Goal: Transaction & Acquisition: Purchase product/service

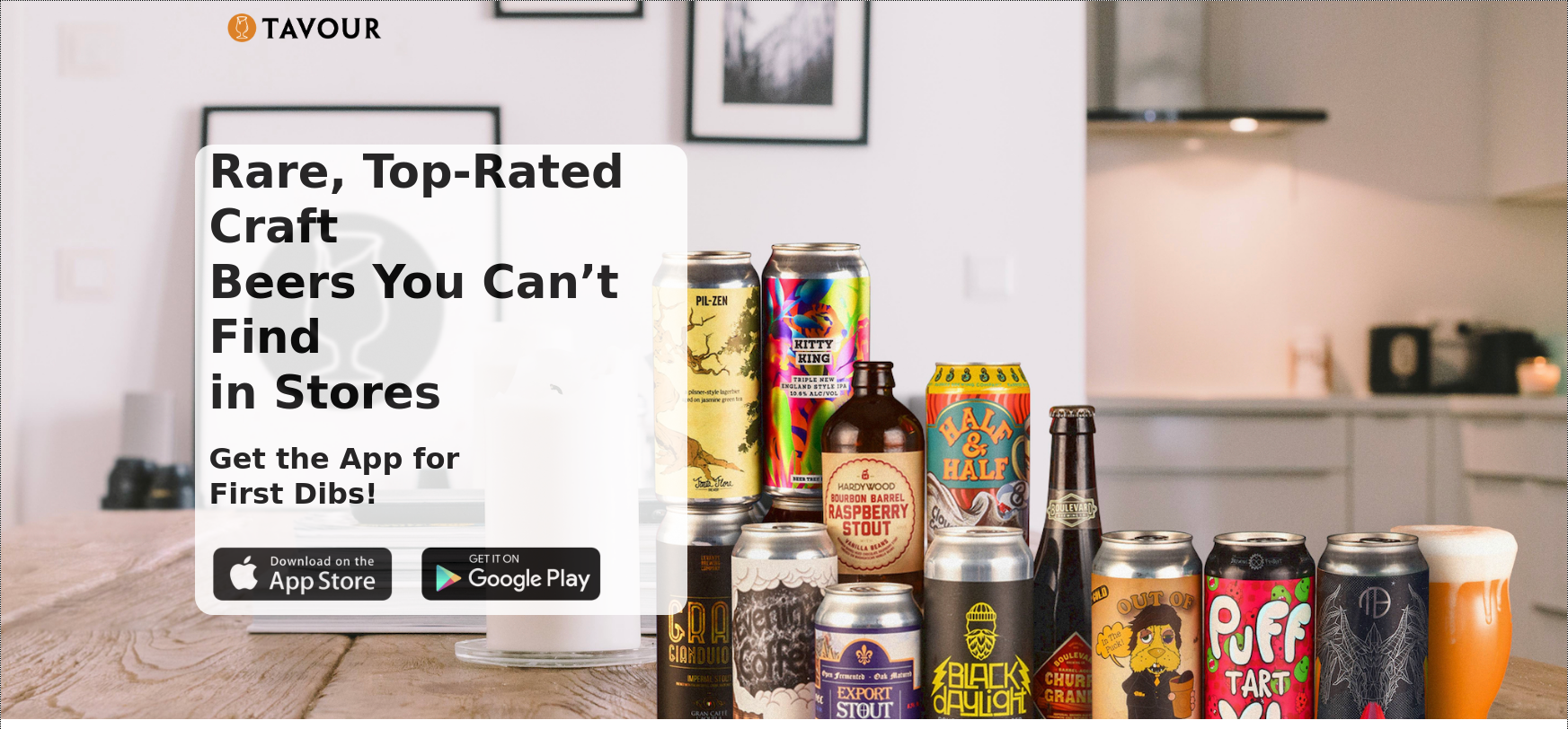
click at [464, 547] on img at bounding box center [511, 574] width 180 height 54
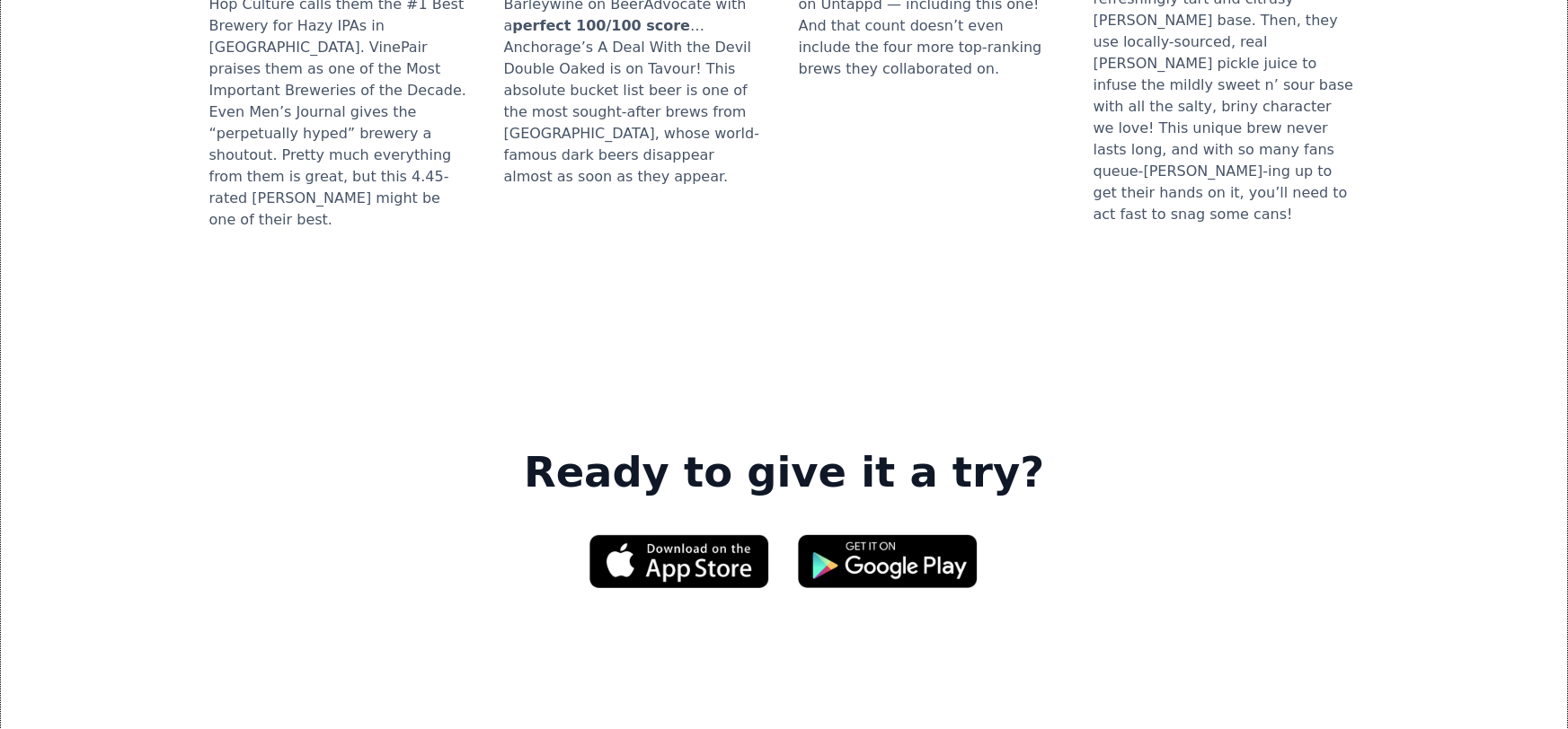
scroll to position [2842, 0]
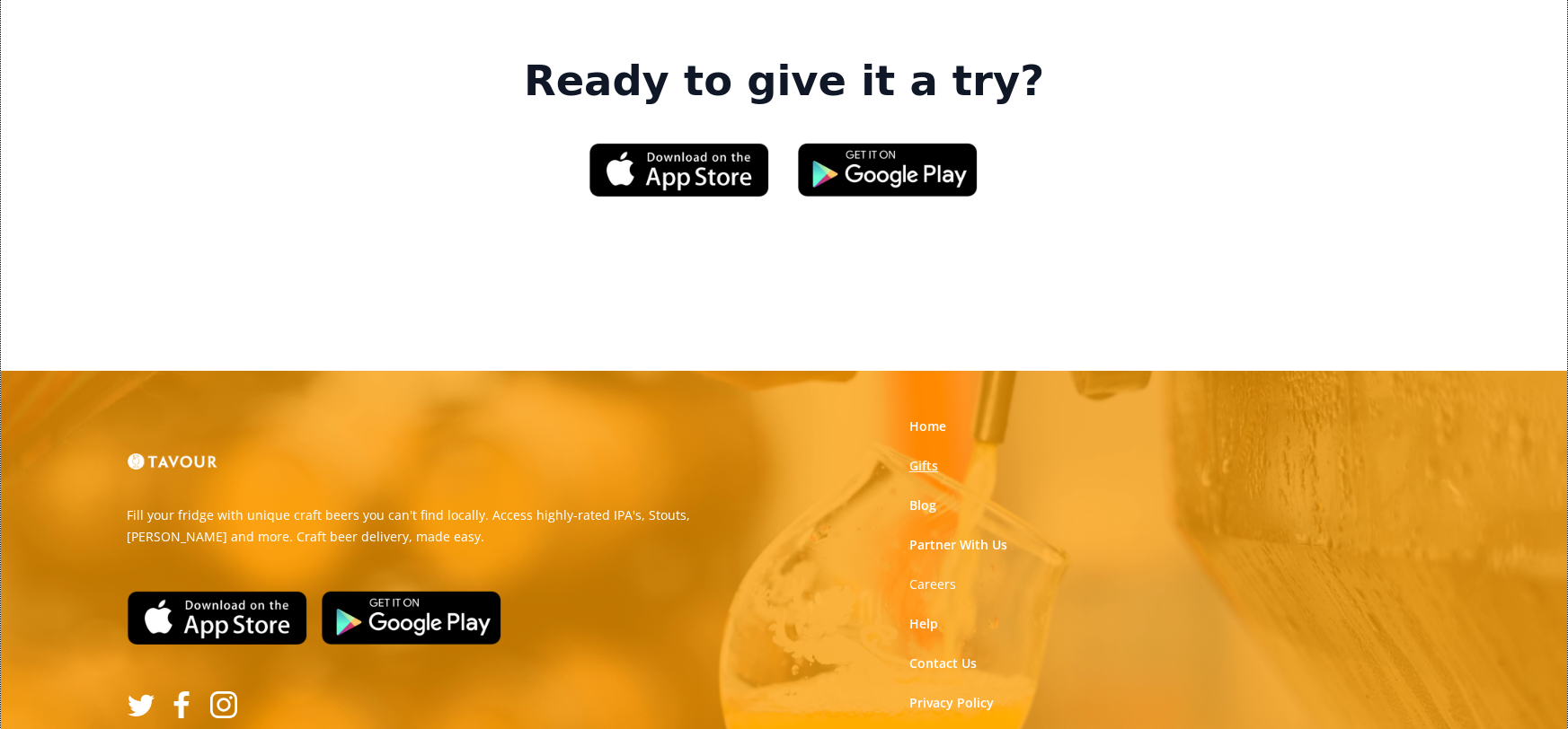
click at [935, 457] on link "Gifts" at bounding box center [923, 466] width 29 height 18
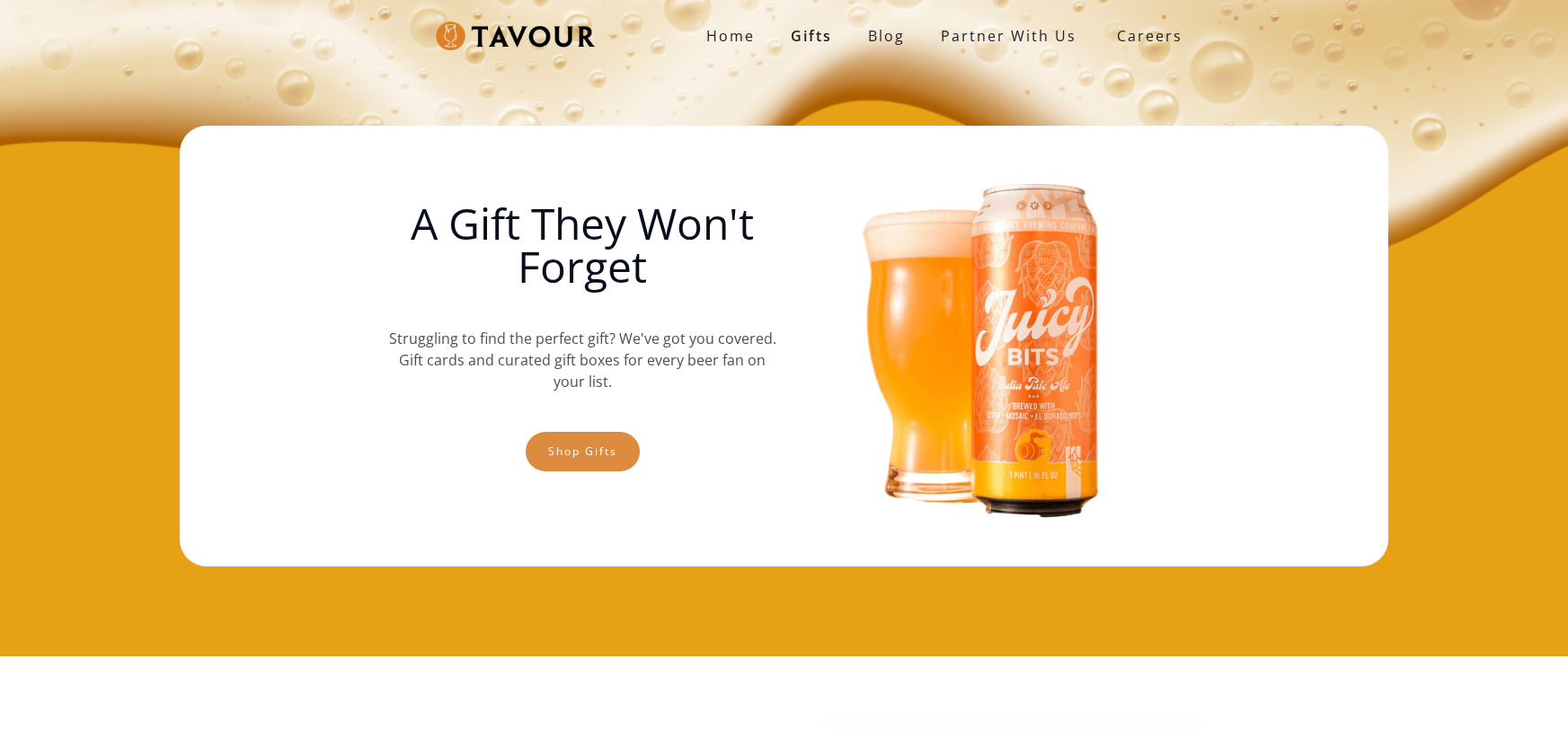
click at [590, 440] on link "Shop gifts" at bounding box center [582, 452] width 114 height 39
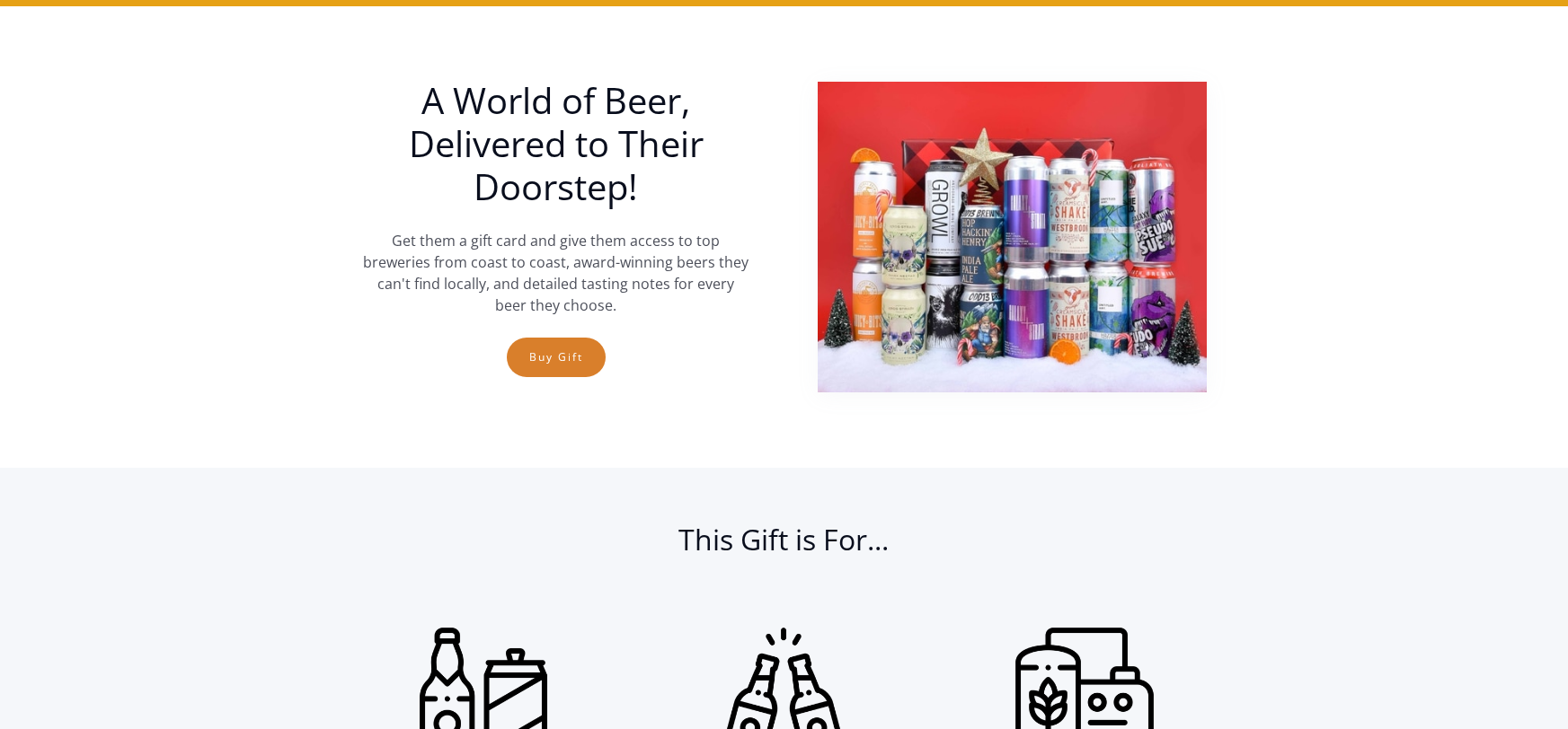
scroll to position [655, 0]
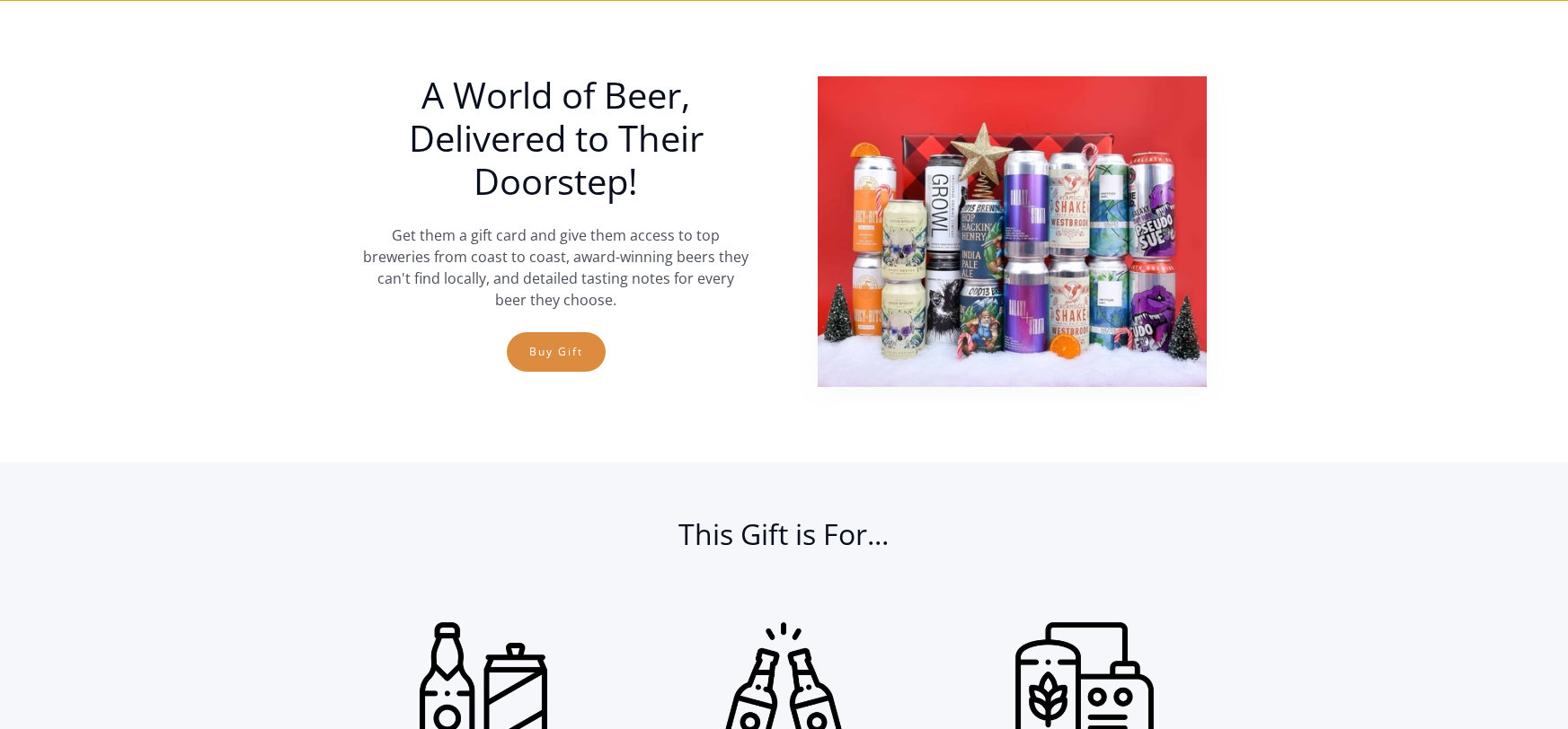
click at [551, 348] on link "Buy Gift" at bounding box center [556, 352] width 99 height 39
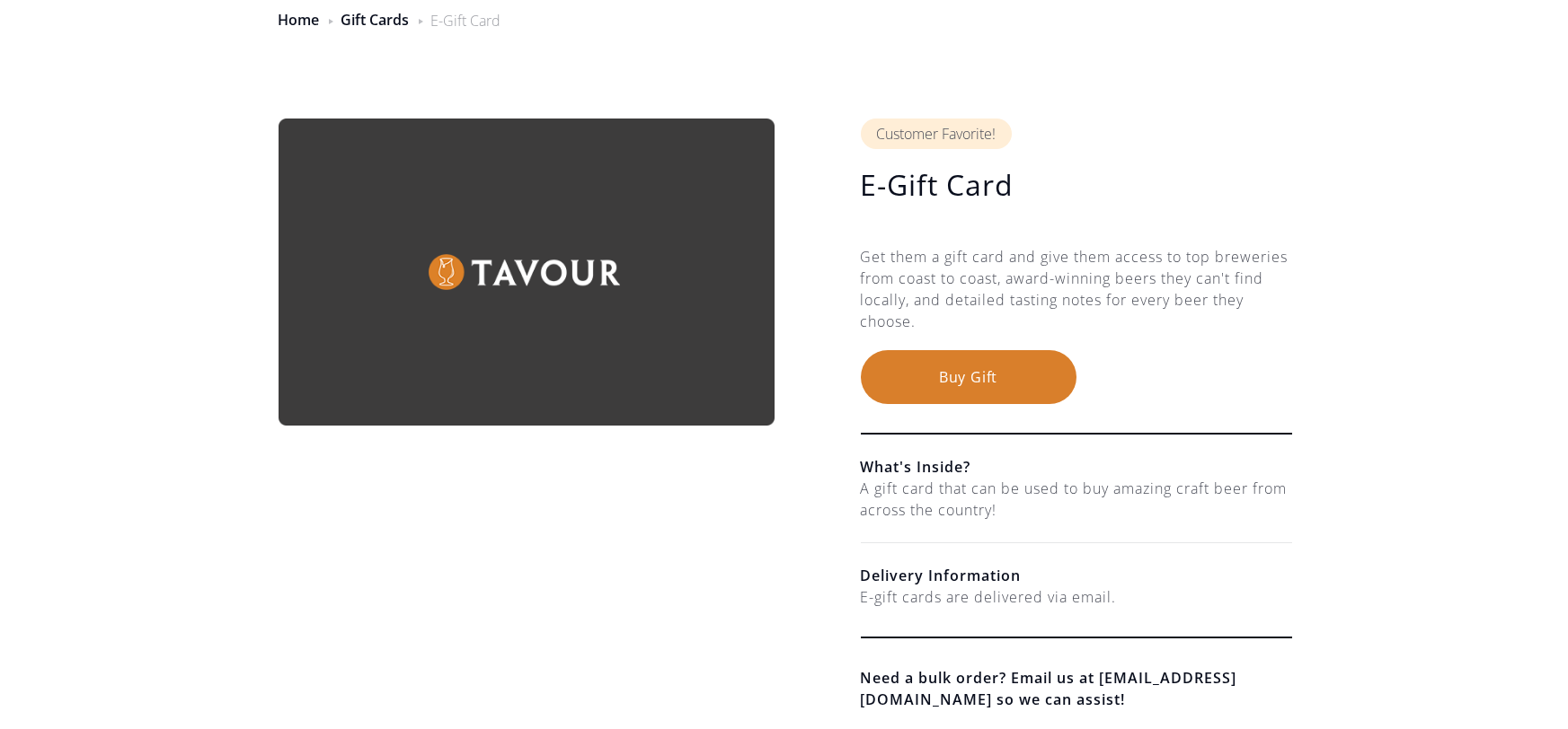
scroll to position [958, 0]
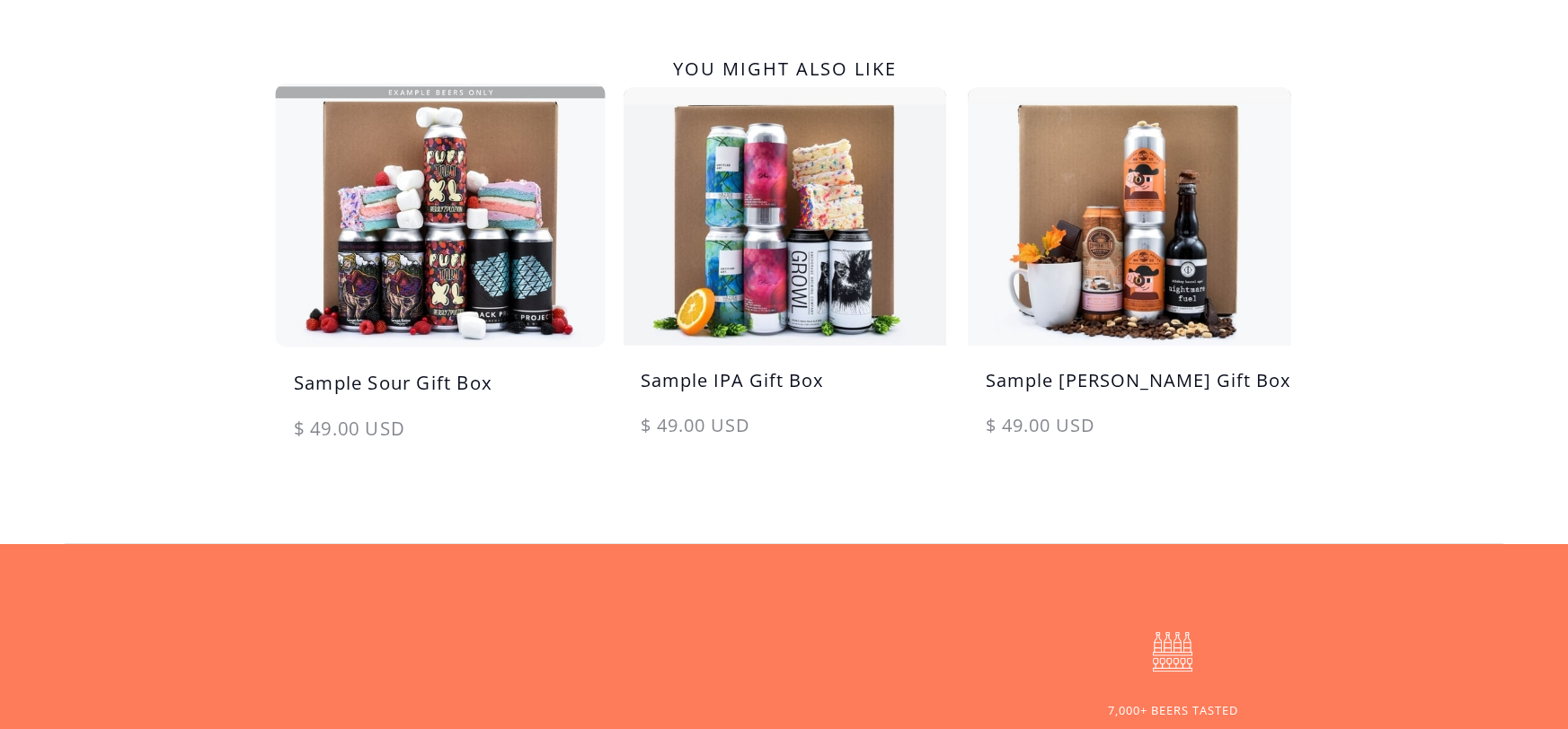
click at [475, 299] on img at bounding box center [439, 215] width 339 height 272
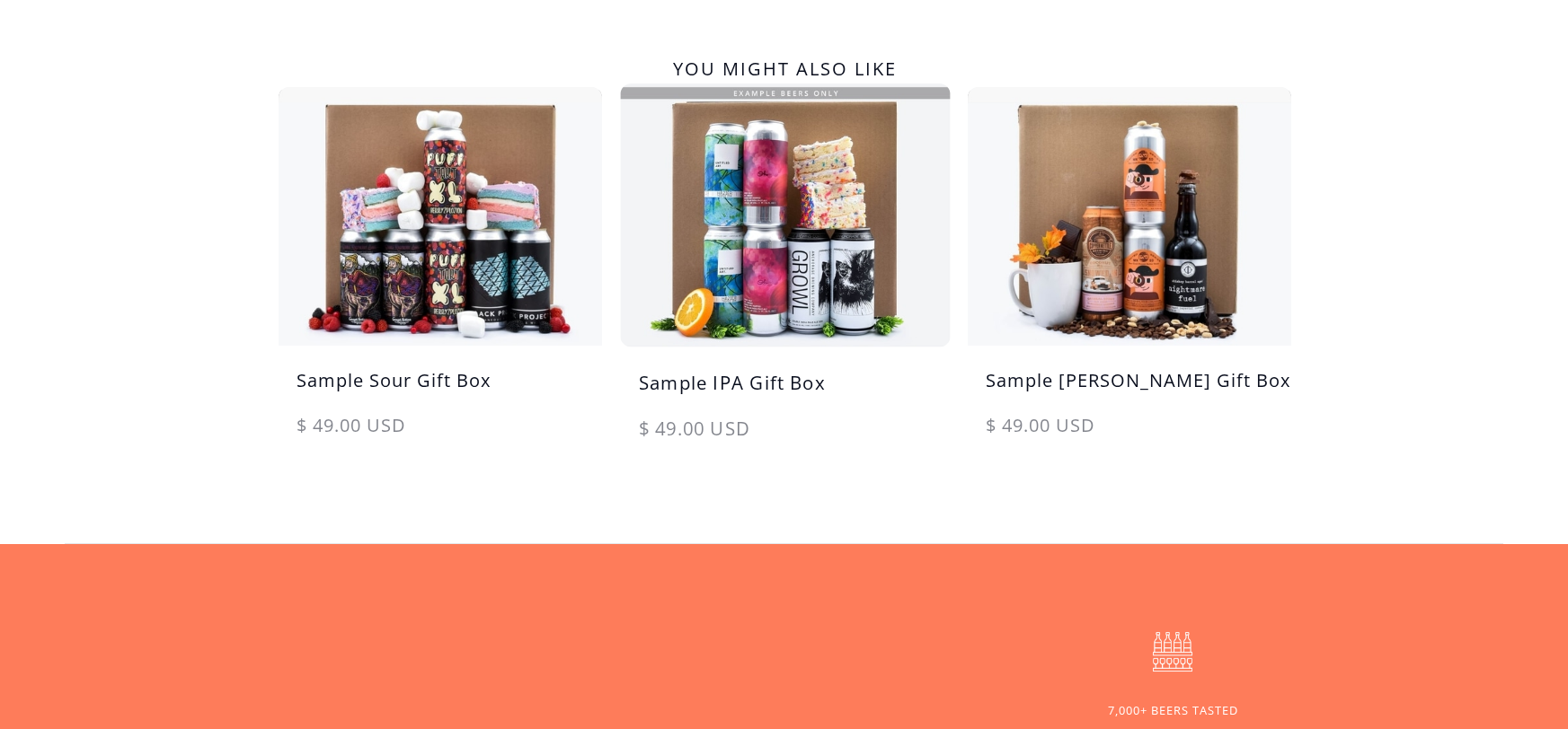
click at [787, 296] on img at bounding box center [784, 215] width 339 height 272
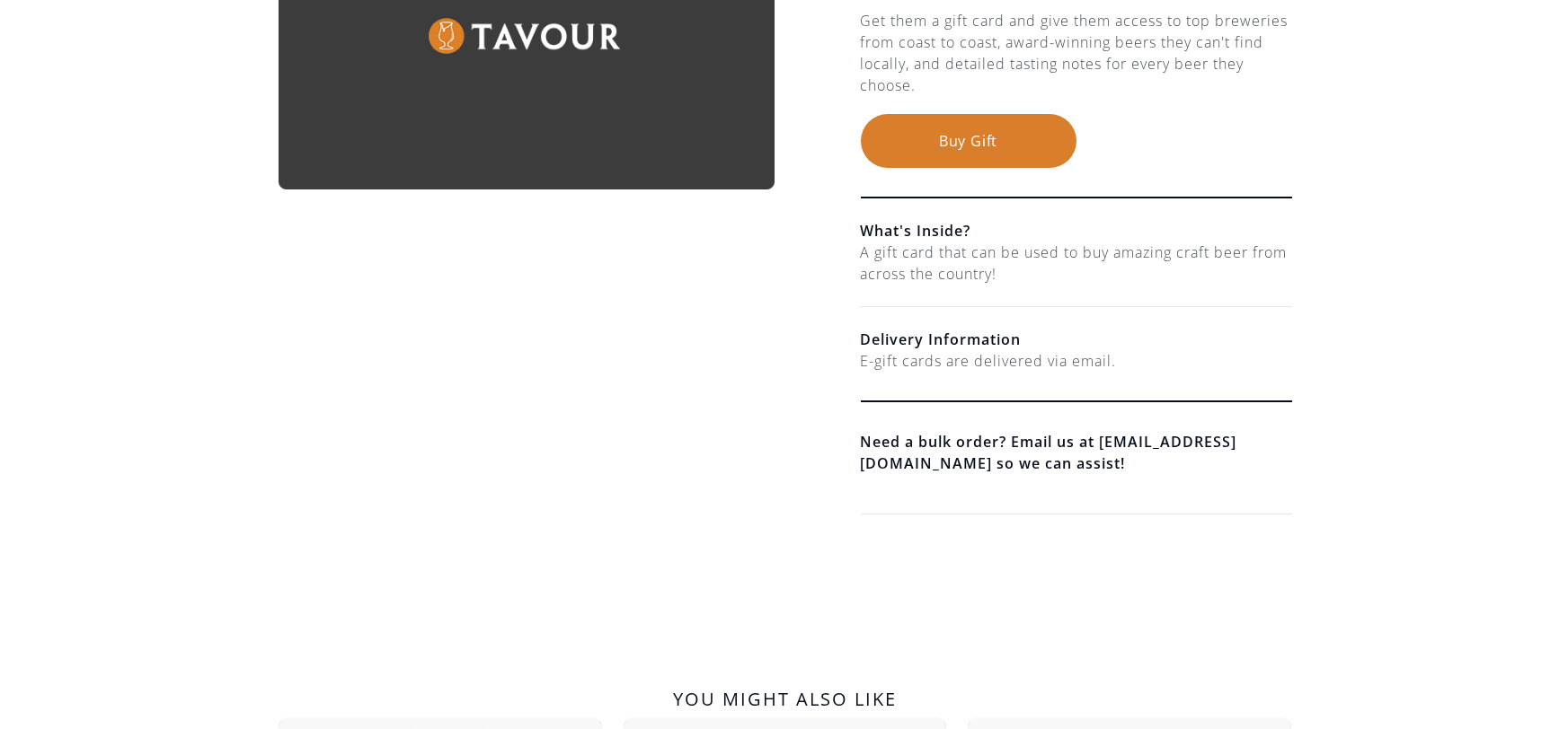
scroll to position [0, 0]
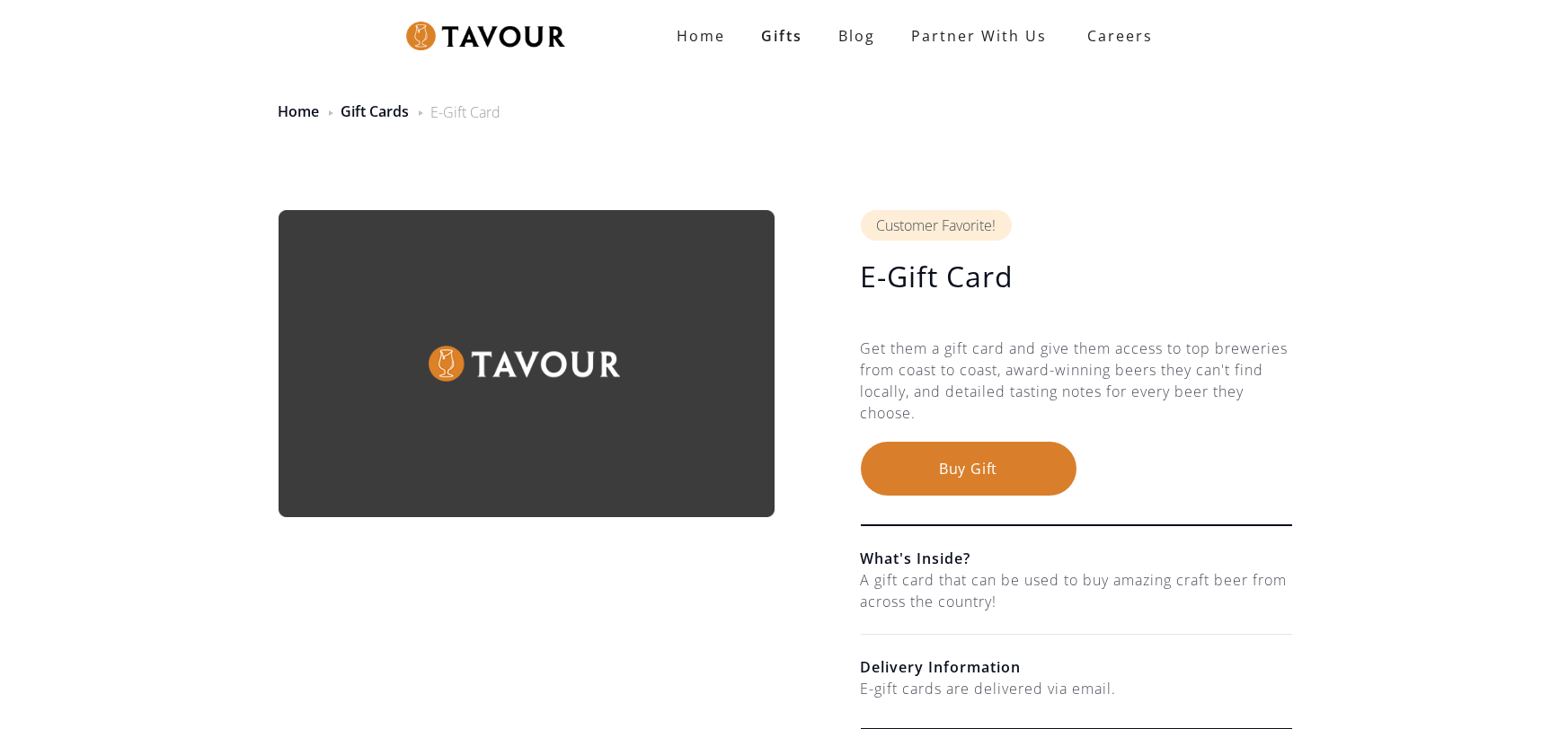
click at [1015, 472] on button "Buy Gift" at bounding box center [968, 468] width 215 height 54
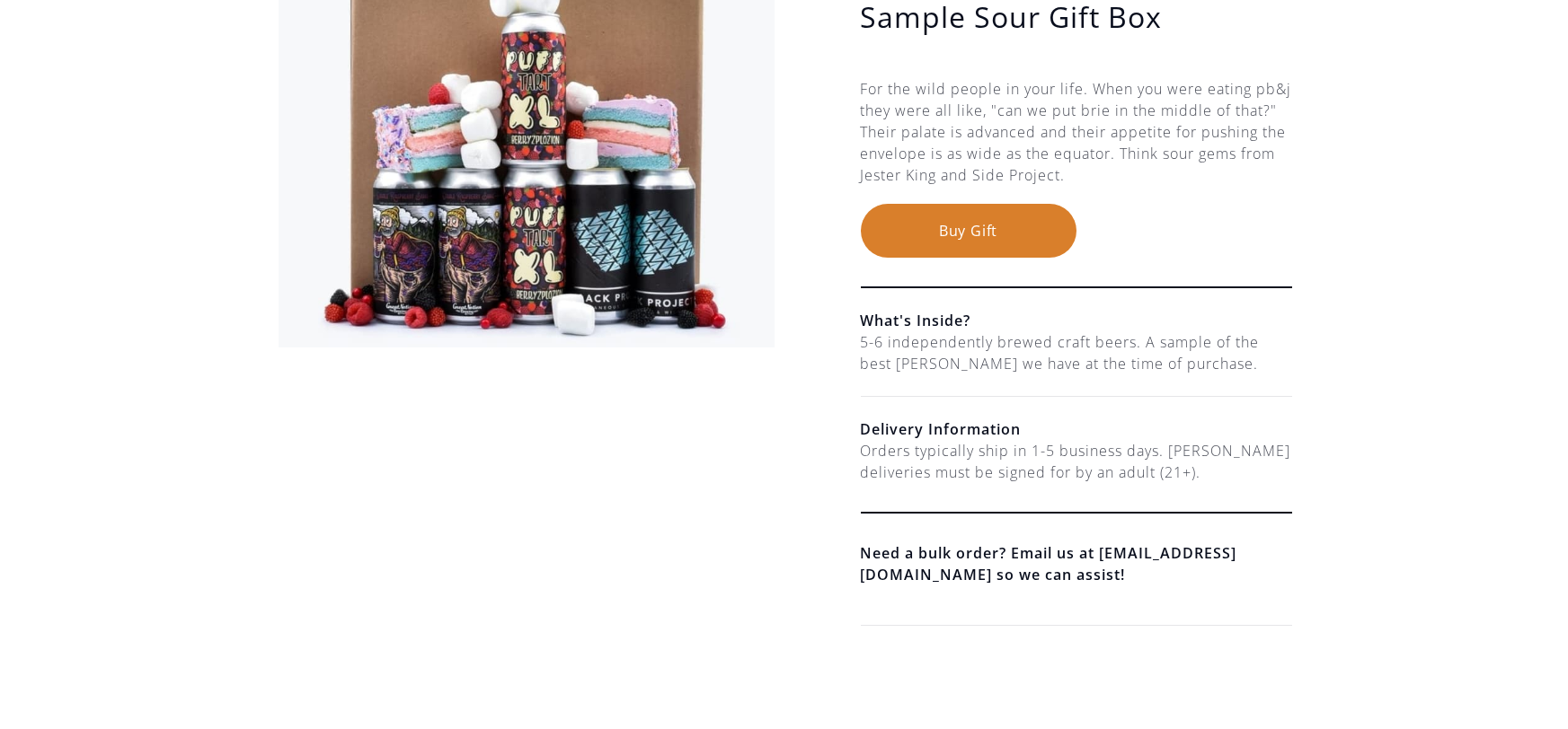
scroll to position [179, 0]
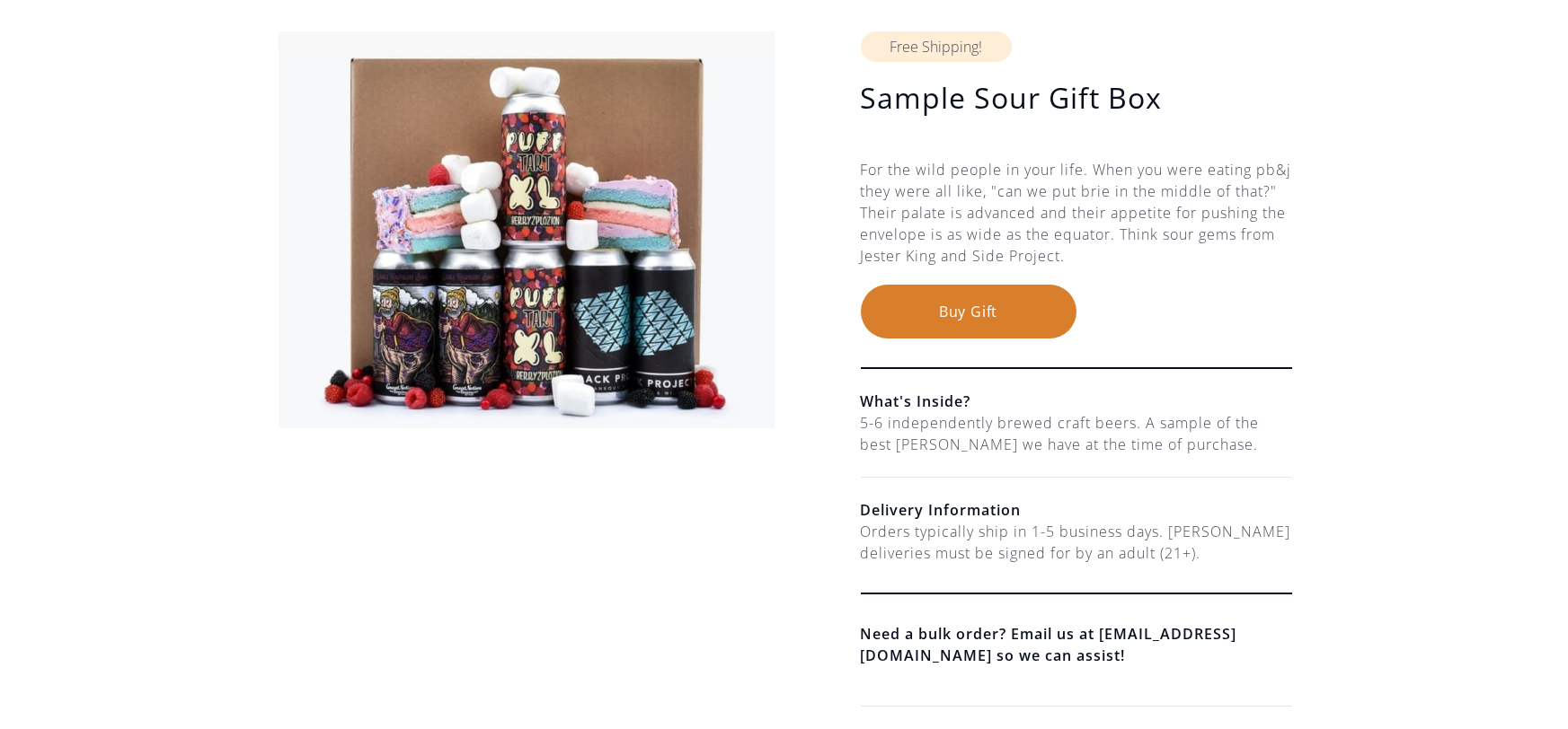
click at [1017, 314] on button "Buy Gift" at bounding box center [968, 312] width 215 height 54
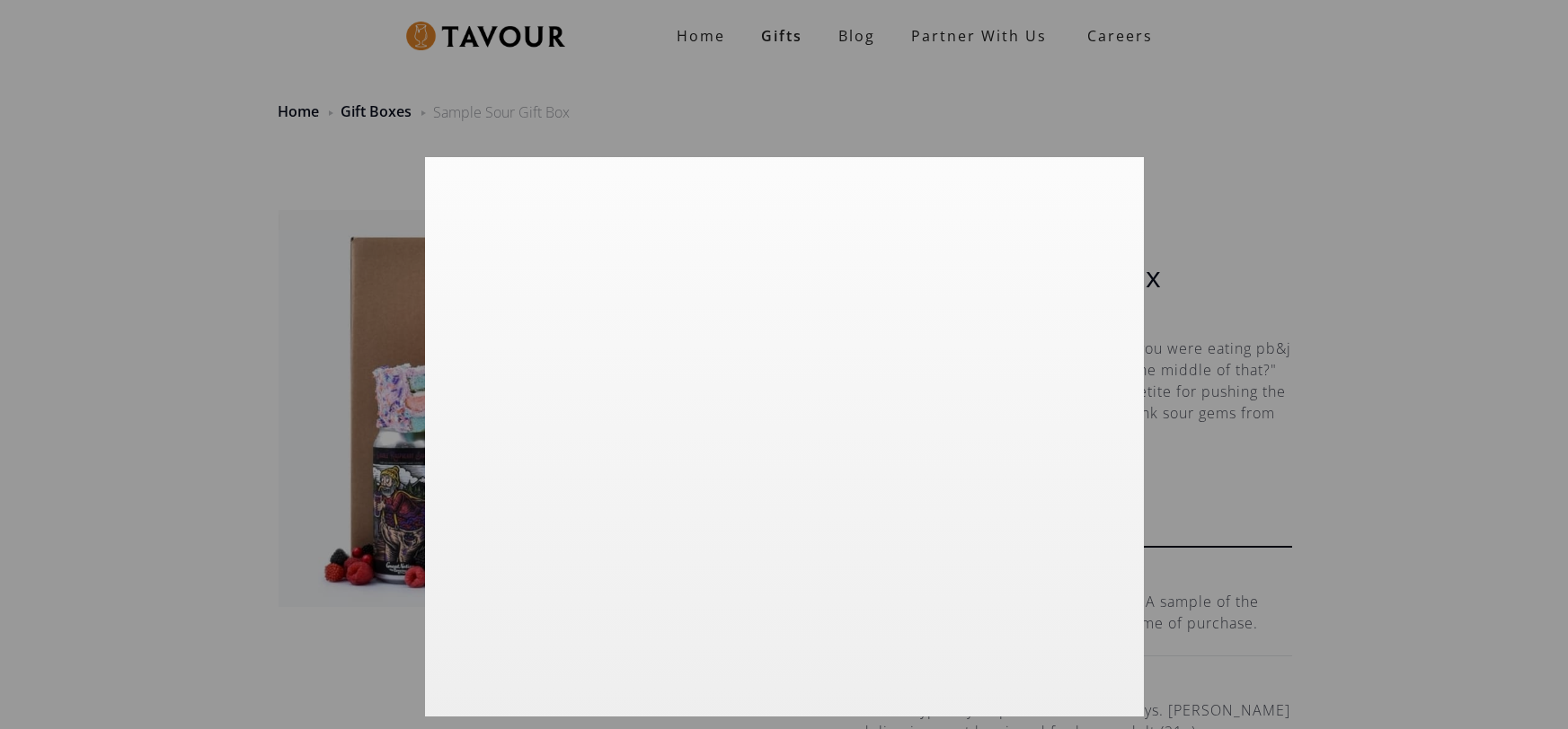
click at [1264, 297] on div at bounding box center [784, 364] width 1568 height 729
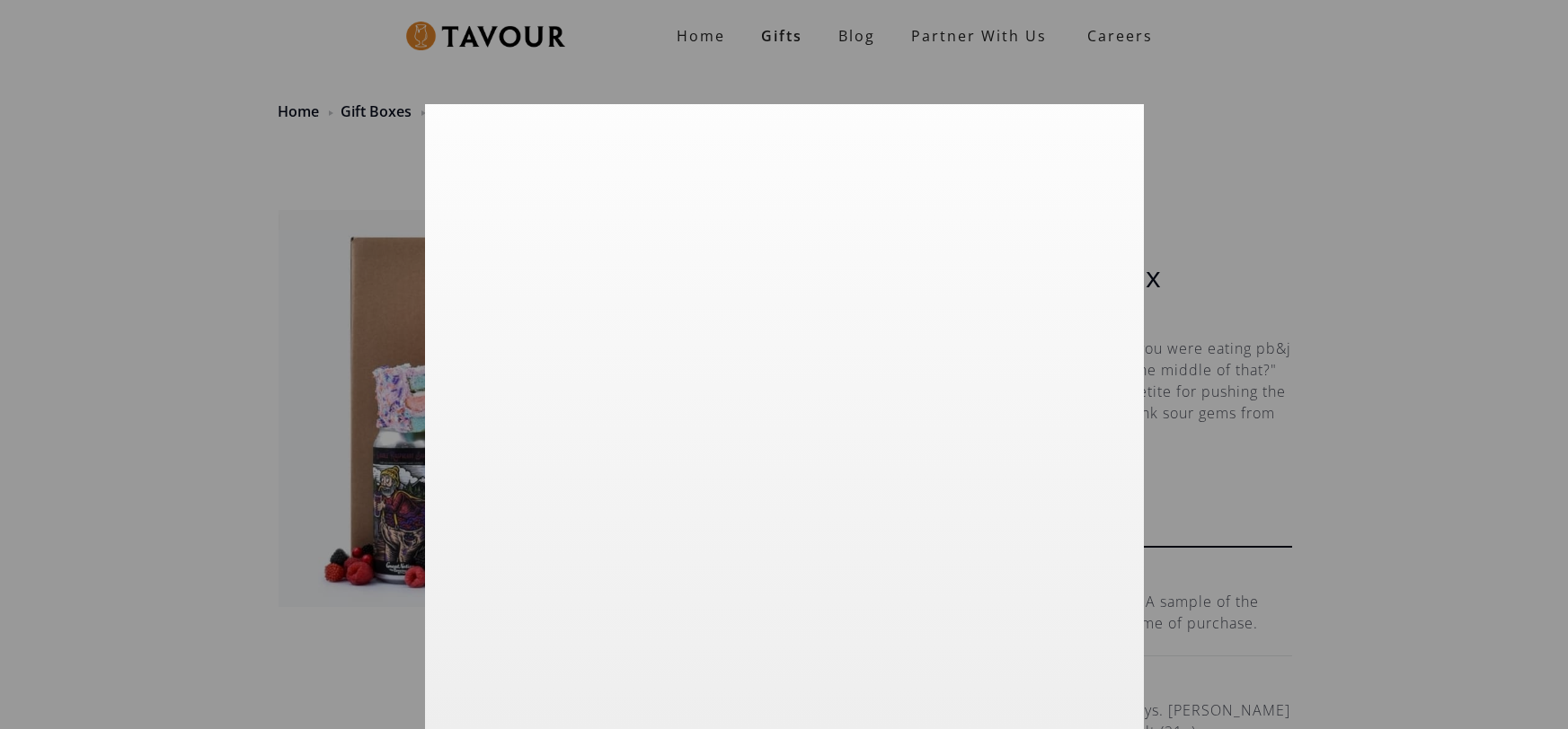
scroll to position [67, 0]
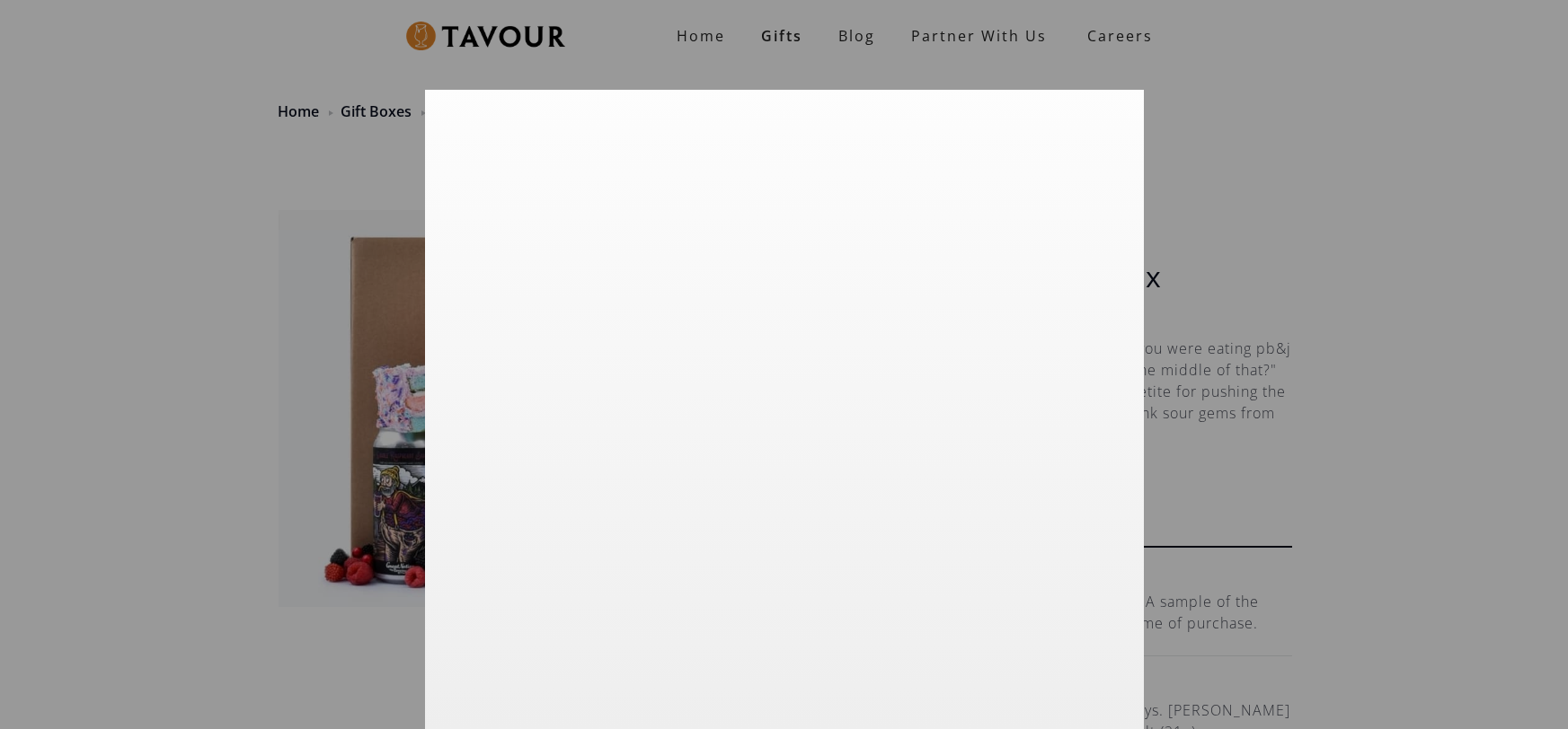
click at [1283, 496] on div at bounding box center [784, 364] width 1568 height 729
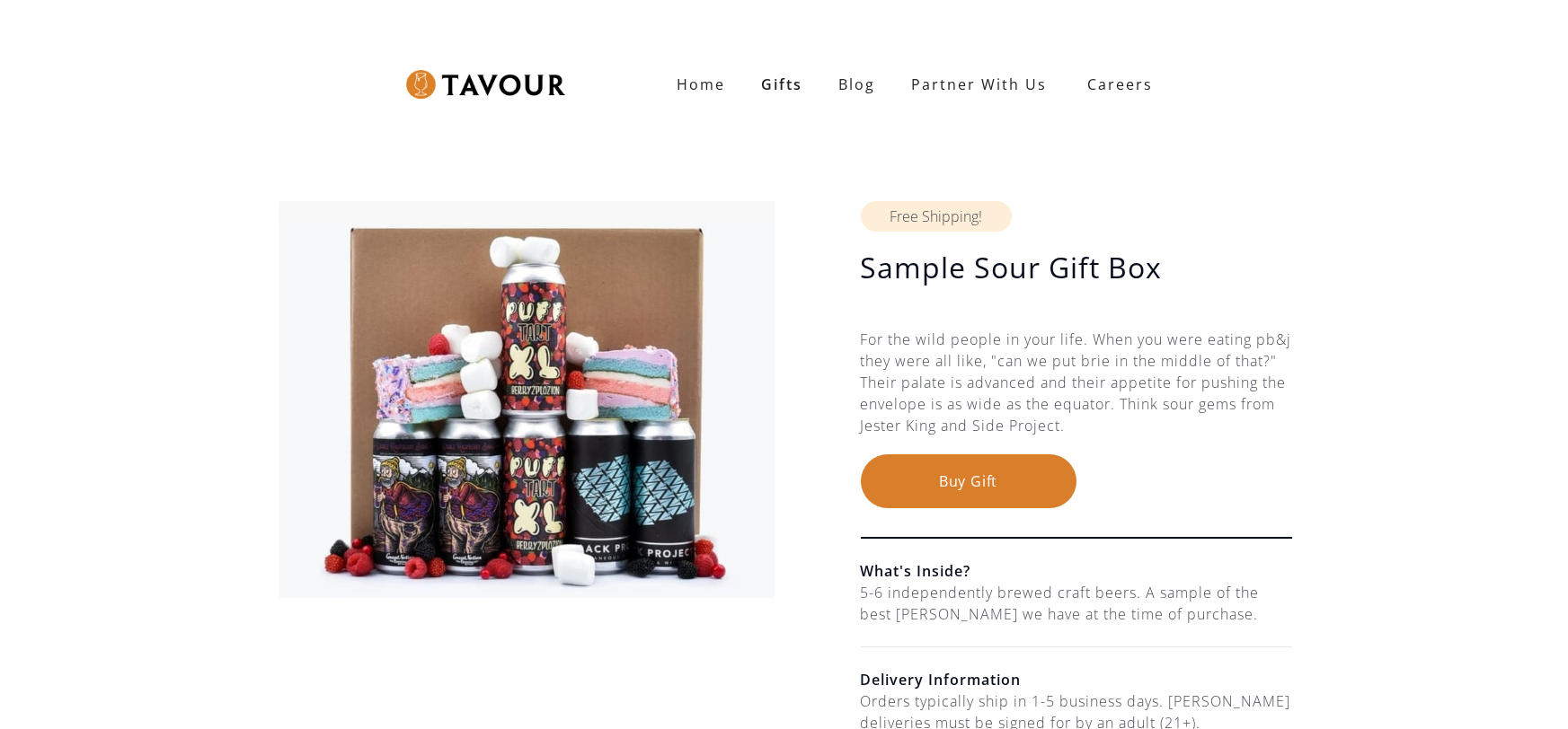
scroll to position [154, 0]
